Goal: Information Seeking & Learning: Learn about a topic

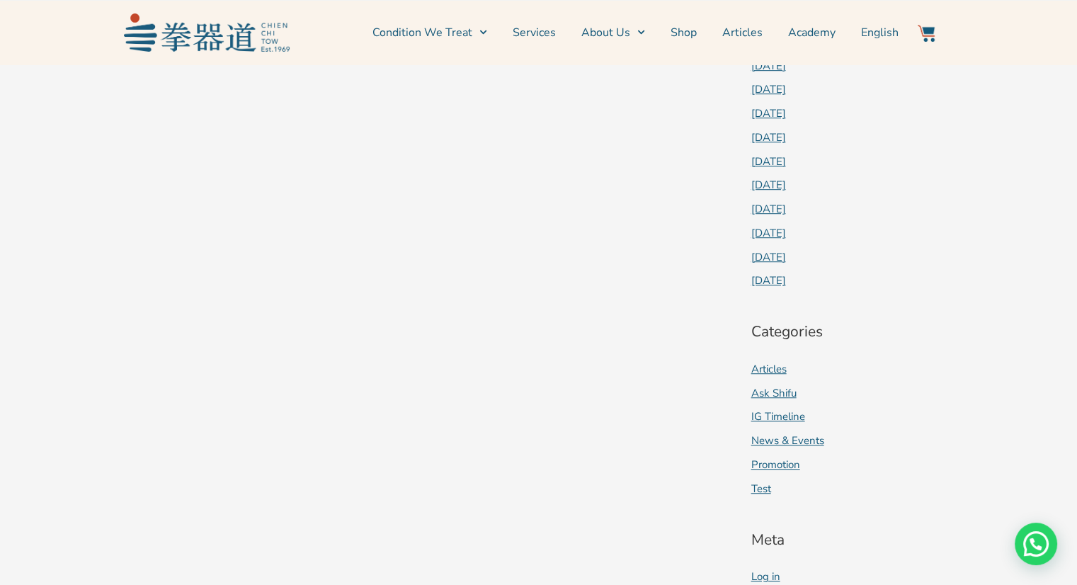
scroll to position [858, 0]
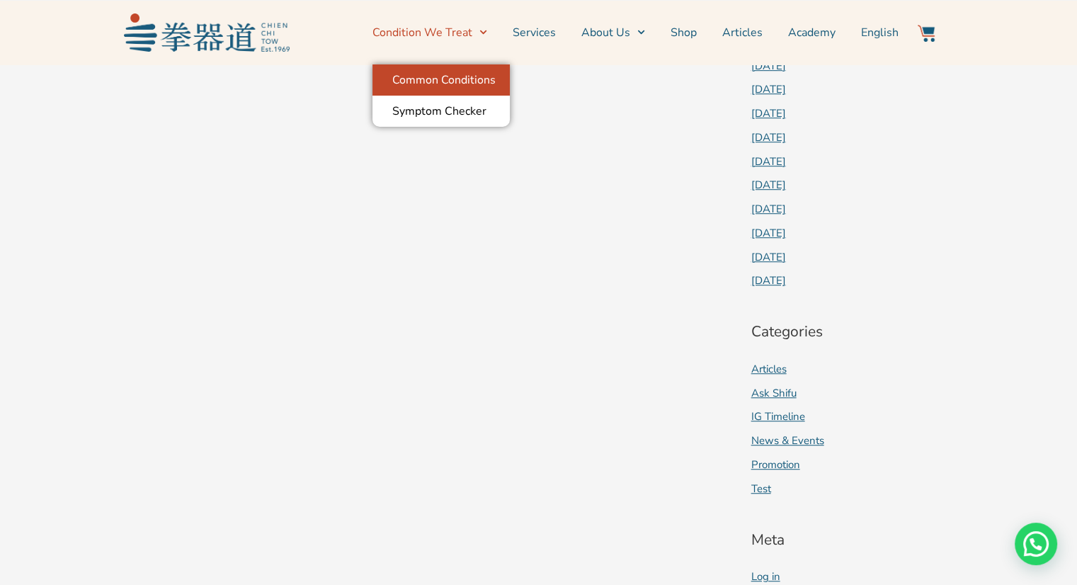
click at [463, 72] on link "Common Conditions" at bounding box center [440, 79] width 137 height 31
click at [443, 80] on link "Common Conditions" at bounding box center [440, 79] width 137 height 31
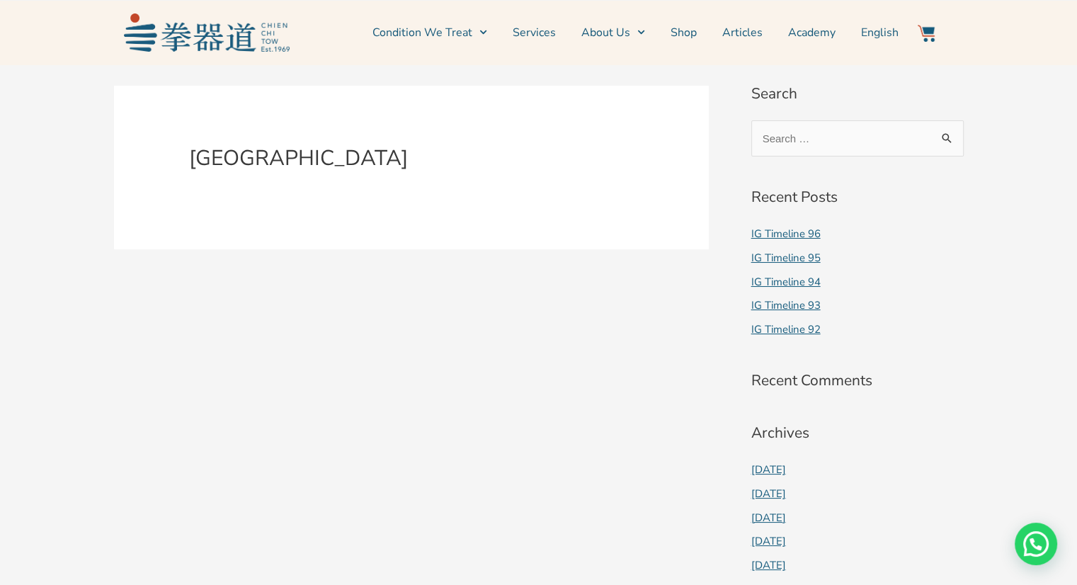
scroll to position [0, 0]
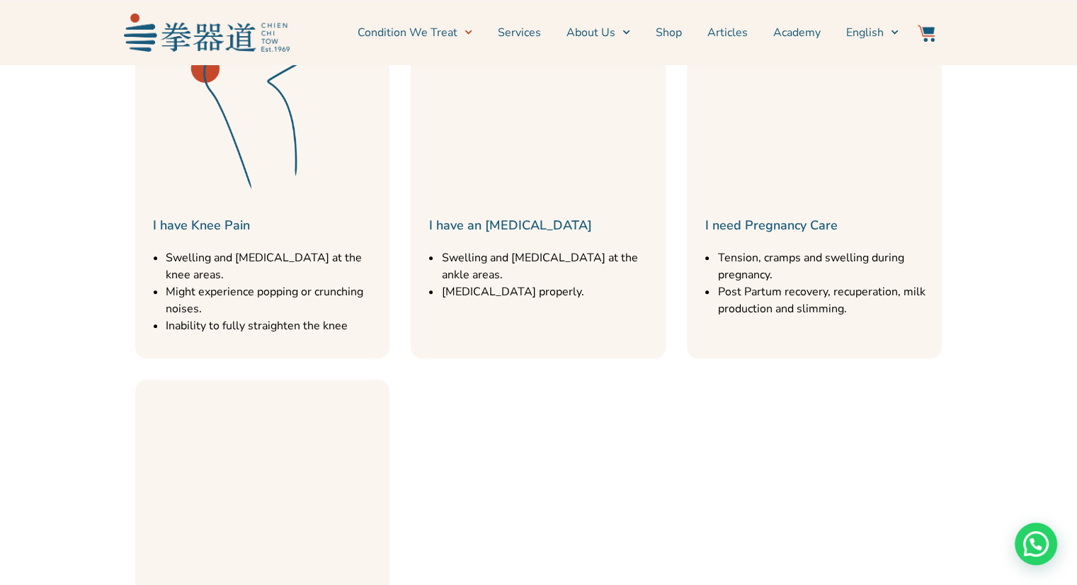
scroll to position [1226, 0]
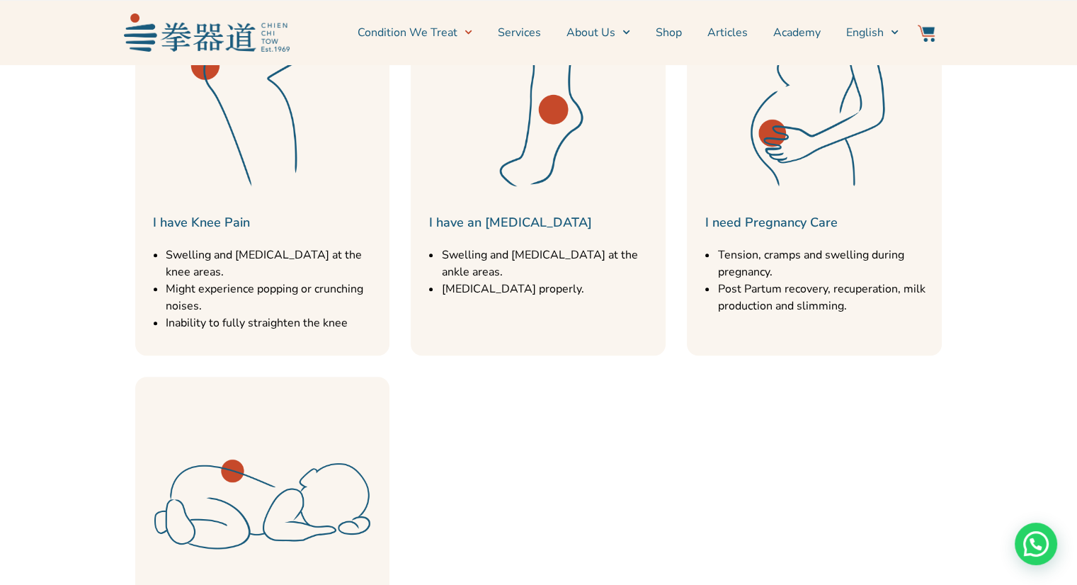
click at [539, 246] on li "Swelling and stiffness at the ankle areas." at bounding box center [549, 263] width 217 height 34
click at [530, 214] on link "I have an Ankle Injury" at bounding box center [509, 222] width 163 height 17
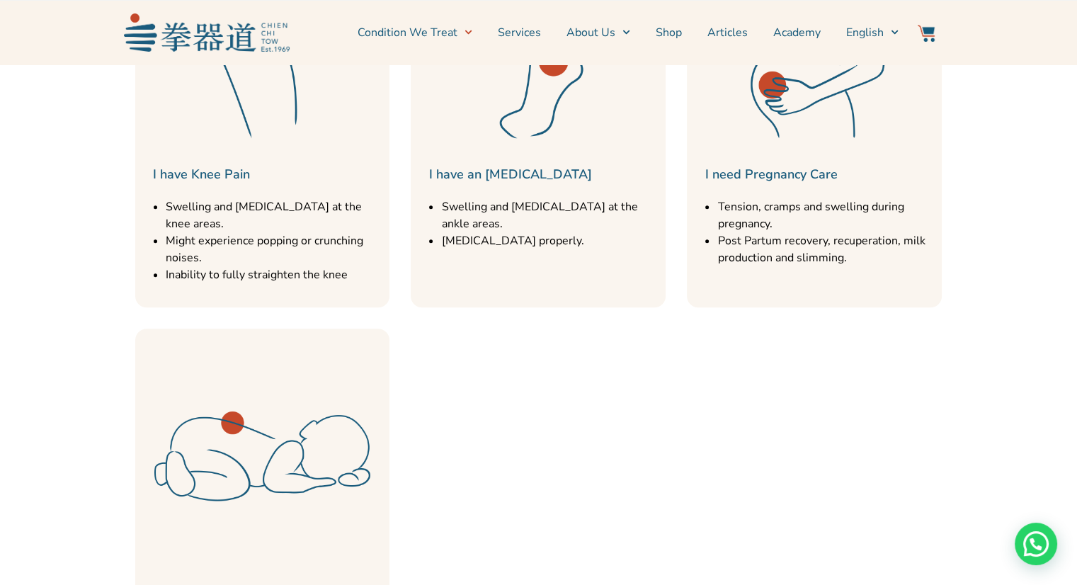
scroll to position [1300, 0]
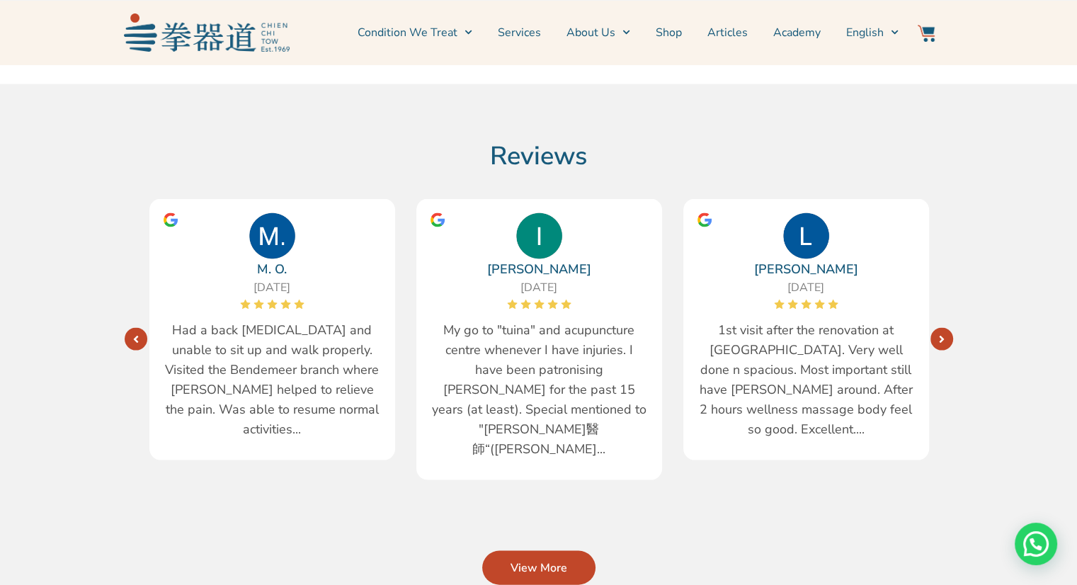
scroll to position [2783, 0]
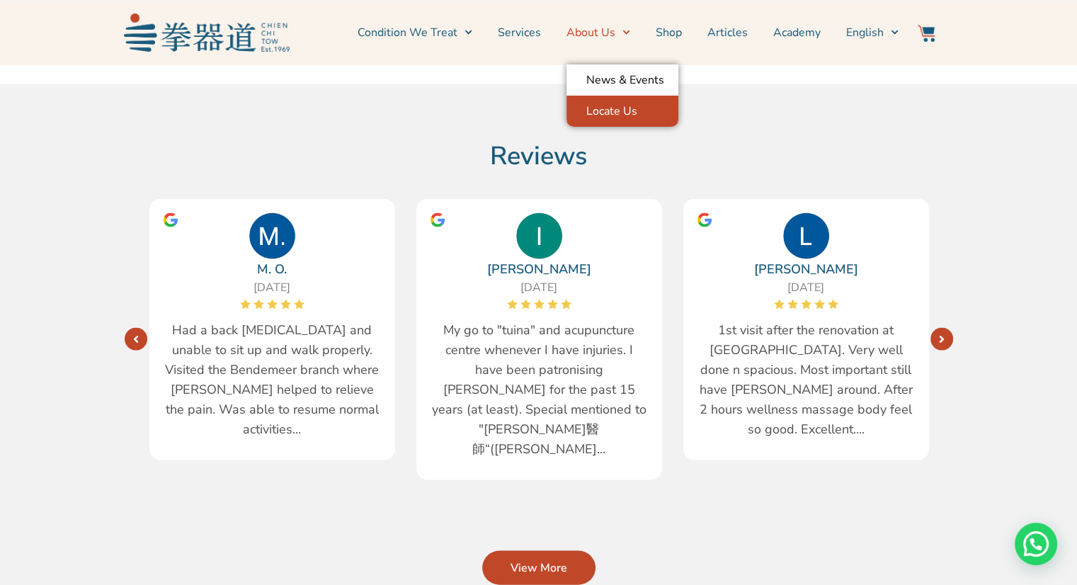
click at [620, 122] on link "Locate Us" at bounding box center [622, 111] width 112 height 31
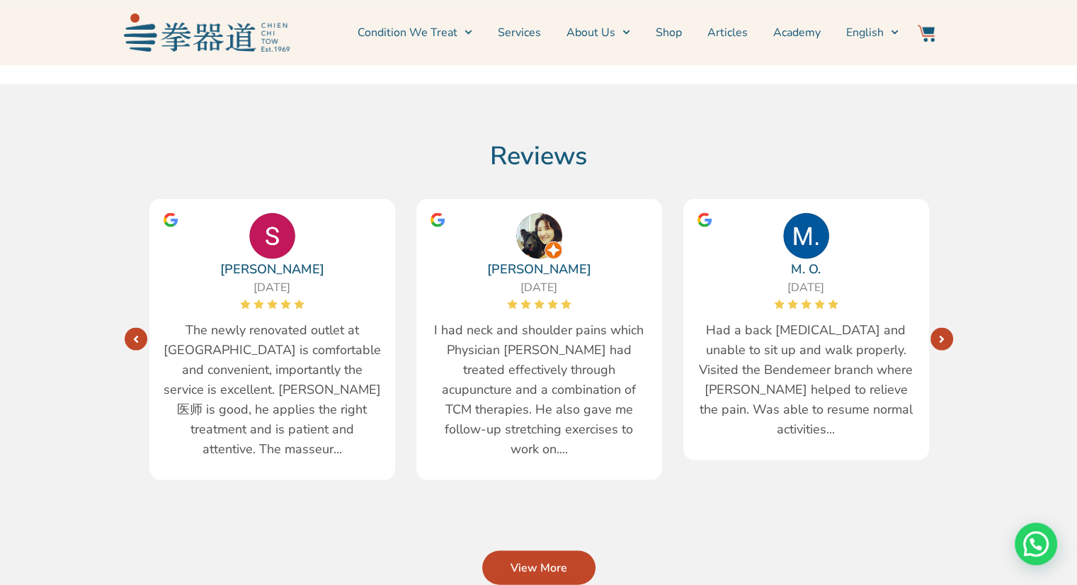
scroll to position [2743, 0]
